Goal: Task Accomplishment & Management: Manage account settings

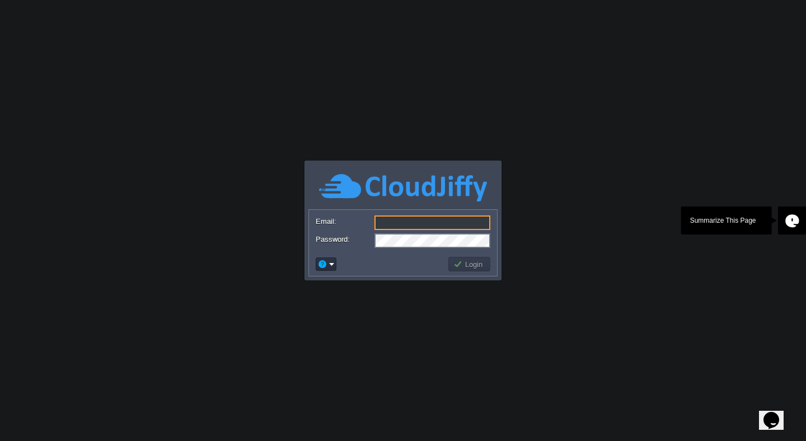
type input "info@oneroof.tech"
click at [463, 266] on button "Login" at bounding box center [469, 264] width 32 height 10
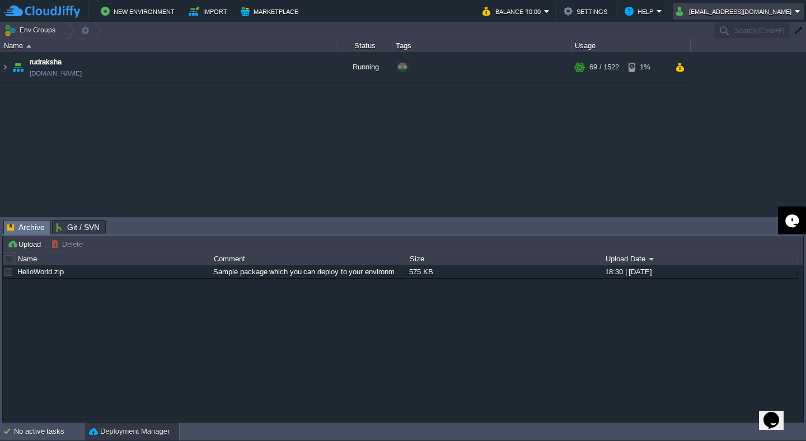
click at [774, 8] on button "info@oneroof.tech" at bounding box center [735, 10] width 119 height 13
click at [746, 59] on span "Sign out" at bounding box center [742, 59] width 27 height 8
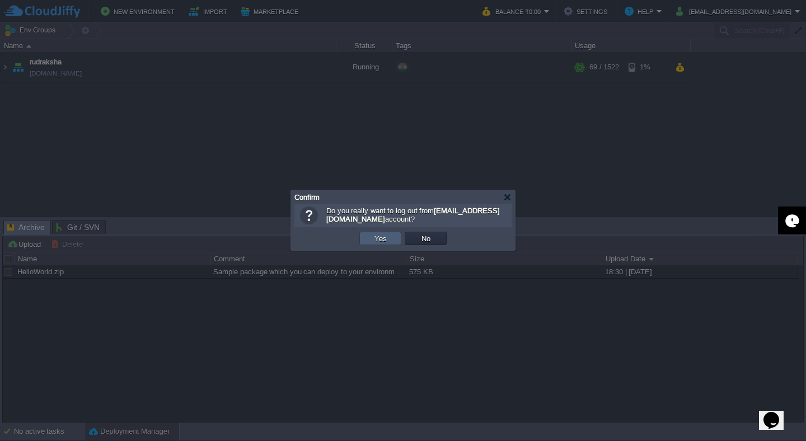
click at [382, 237] on button "Yes" at bounding box center [380, 238] width 19 height 10
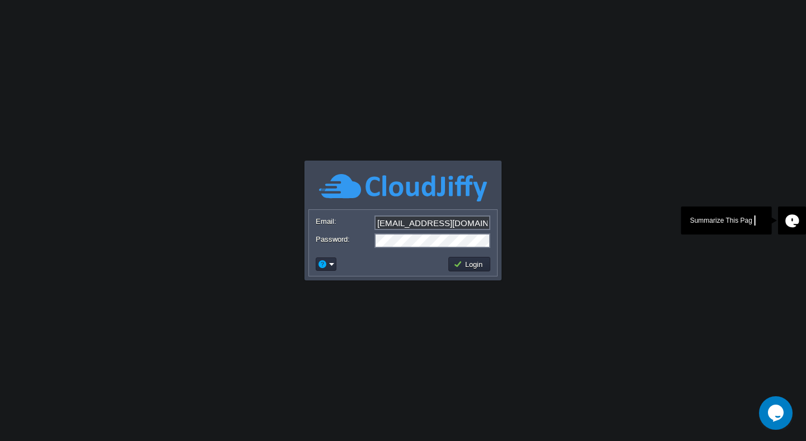
click at [412, 225] on input "info@oneroof.tech" at bounding box center [432, 222] width 116 height 15
type input "siddharth@onerooftech.com"
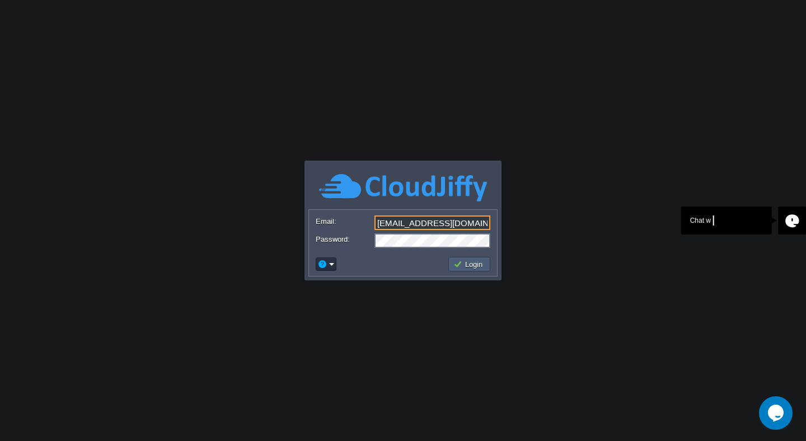
click at [471, 268] on button "Login" at bounding box center [469, 264] width 32 height 10
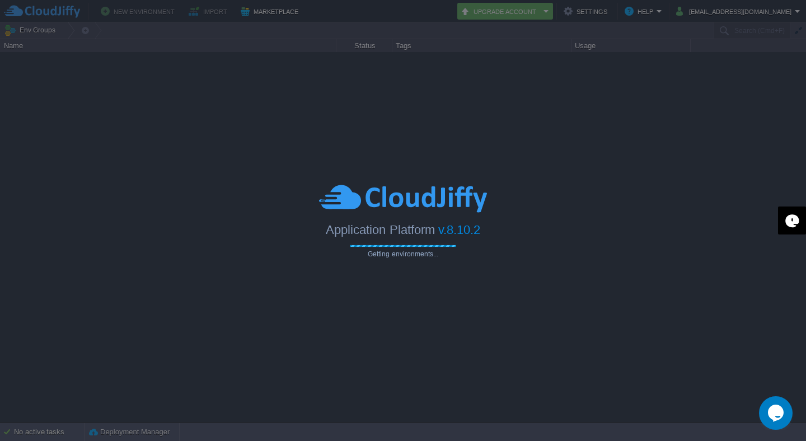
type input "Search (Cmd+F)"
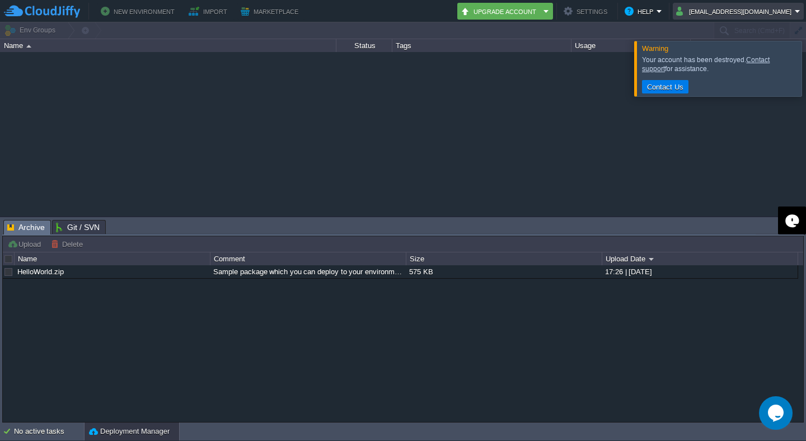
click at [753, 14] on button "siddharth@onerooftech.com" at bounding box center [735, 10] width 119 height 13
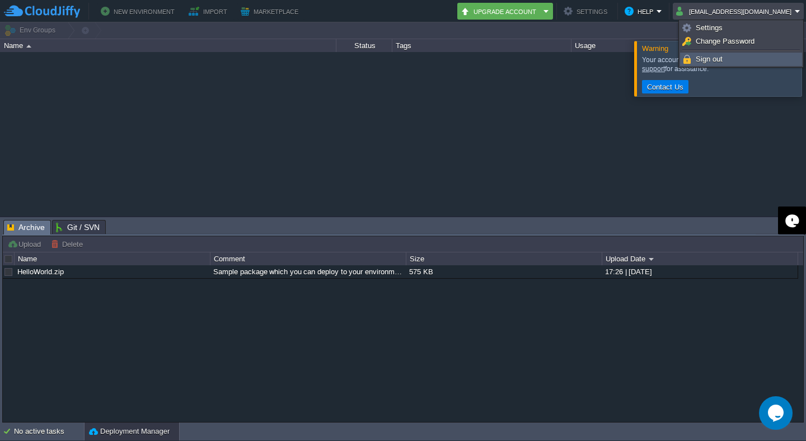
click at [711, 63] on span "Sign out" at bounding box center [709, 59] width 27 height 8
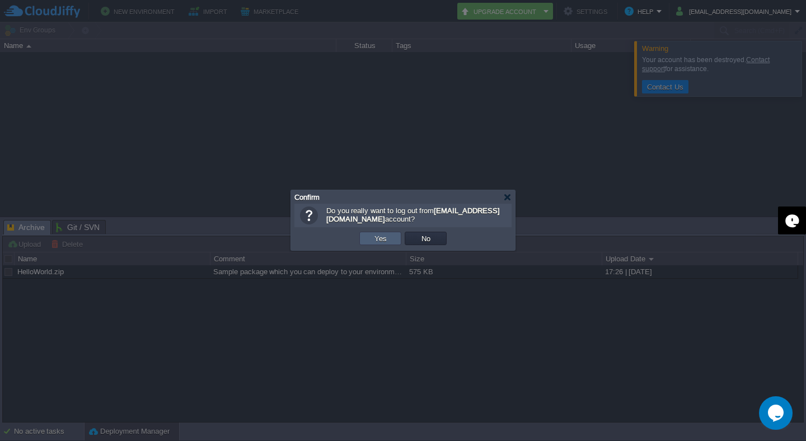
click at [379, 238] on button "Yes" at bounding box center [380, 238] width 19 height 10
